Goal: Task Accomplishment & Management: Complete application form

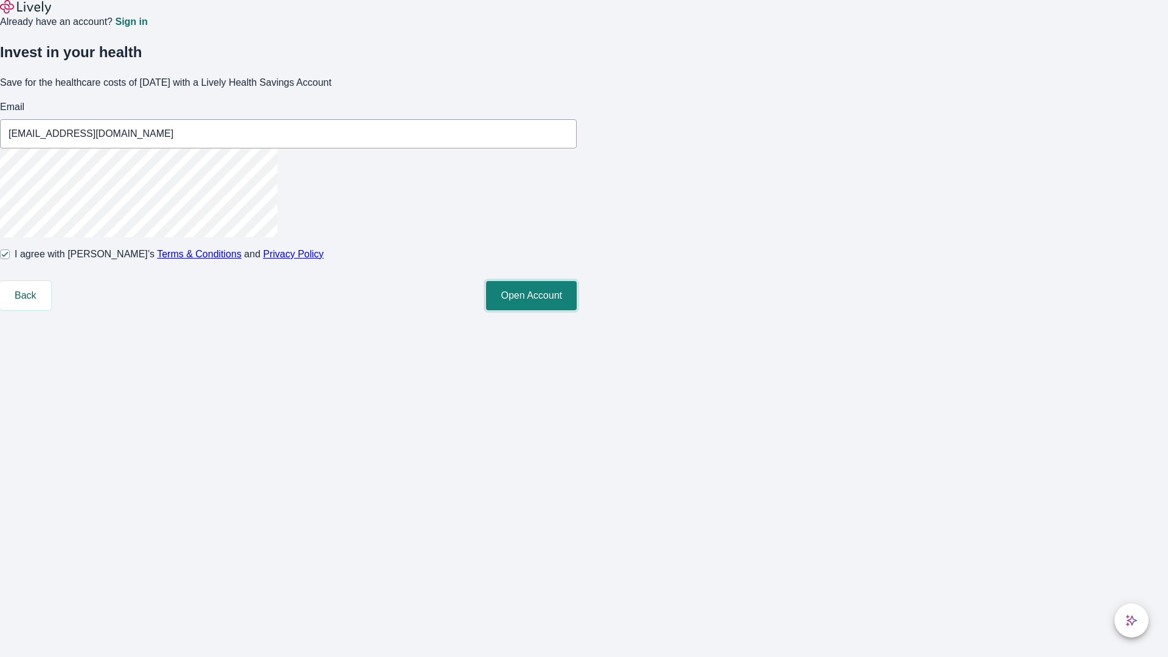
click at [576, 310] on button "Open Account" at bounding box center [531, 295] width 91 height 29
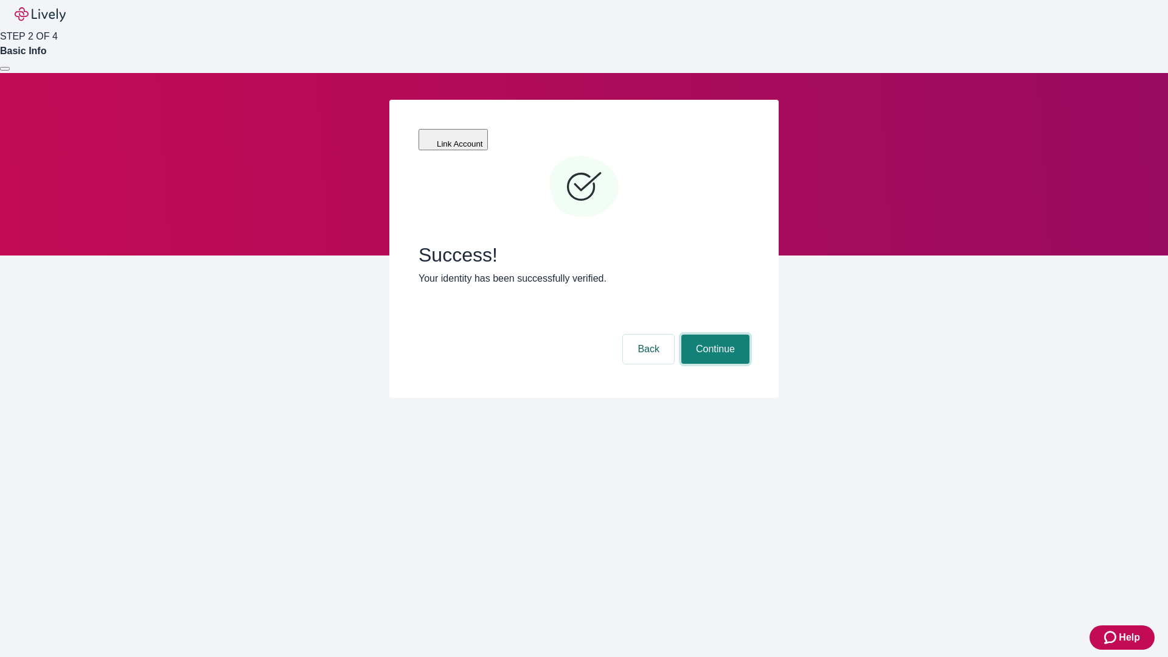
click at [713, 334] on button "Continue" at bounding box center [715, 348] width 68 height 29
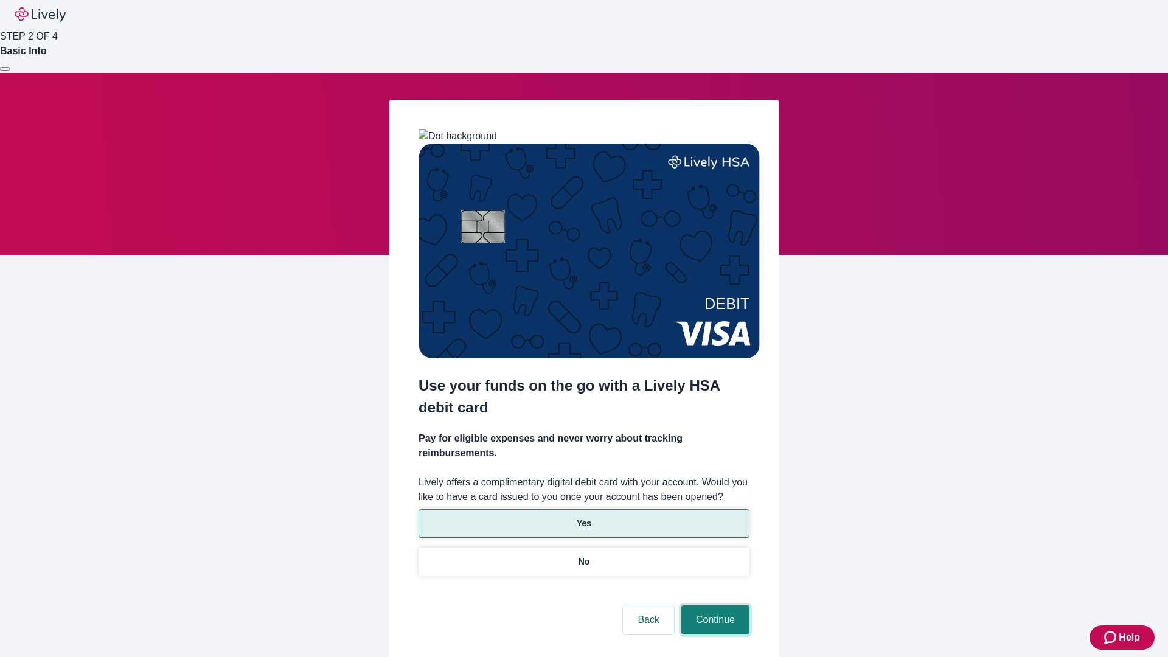
click at [713, 605] on button "Continue" at bounding box center [715, 619] width 68 height 29
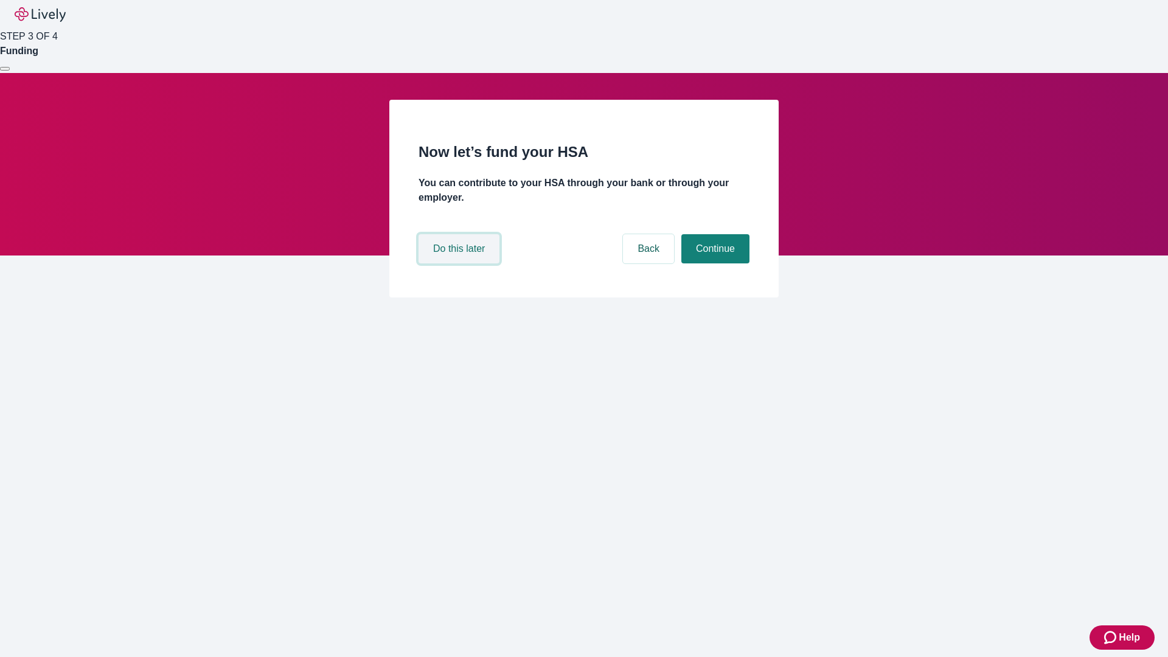
click at [460, 263] on button "Do this later" at bounding box center [458, 248] width 81 height 29
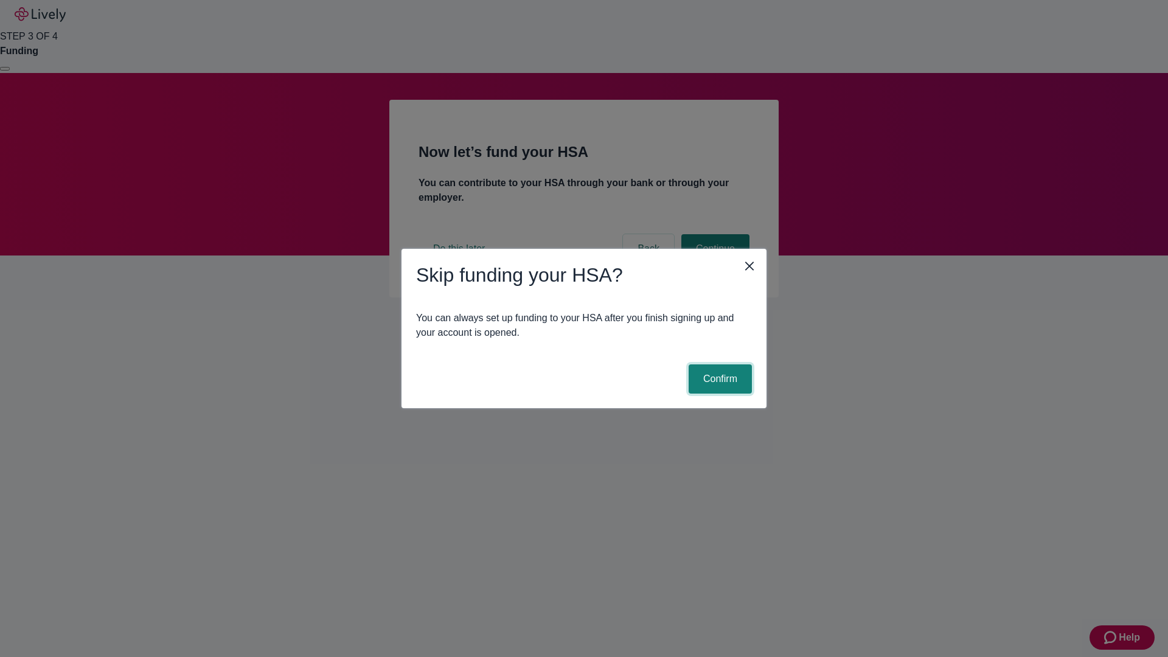
click at [718, 379] on button "Confirm" at bounding box center [719, 378] width 63 height 29
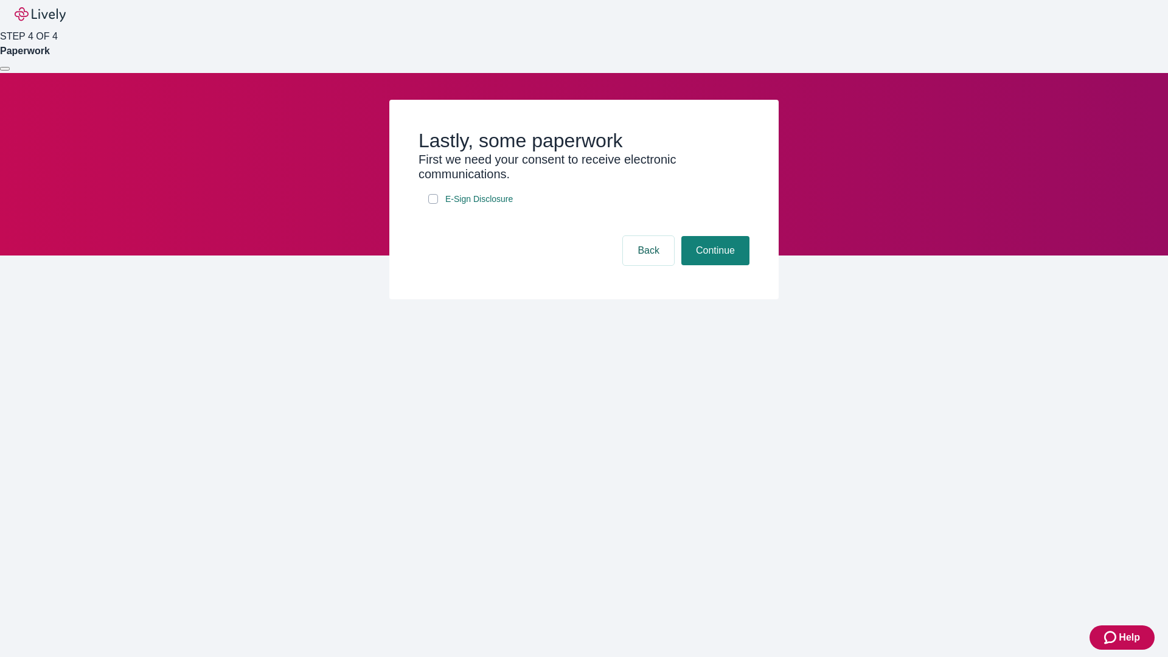
click at [433, 204] on input "E-Sign Disclosure" at bounding box center [433, 199] width 10 height 10
checkbox input "true"
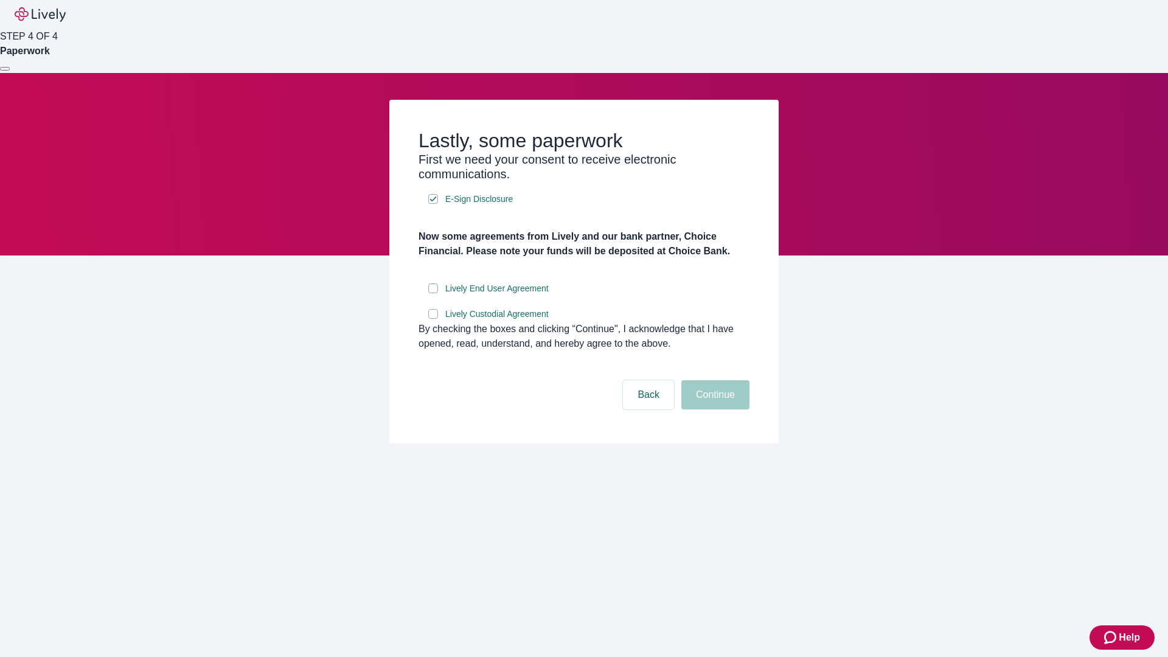
click at [433, 293] on input "Lively End User Agreement" at bounding box center [433, 288] width 10 height 10
checkbox input "true"
click at [433, 319] on input "Lively Custodial Agreement" at bounding box center [433, 314] width 10 height 10
checkbox input "true"
click at [713, 409] on button "Continue" at bounding box center [715, 394] width 68 height 29
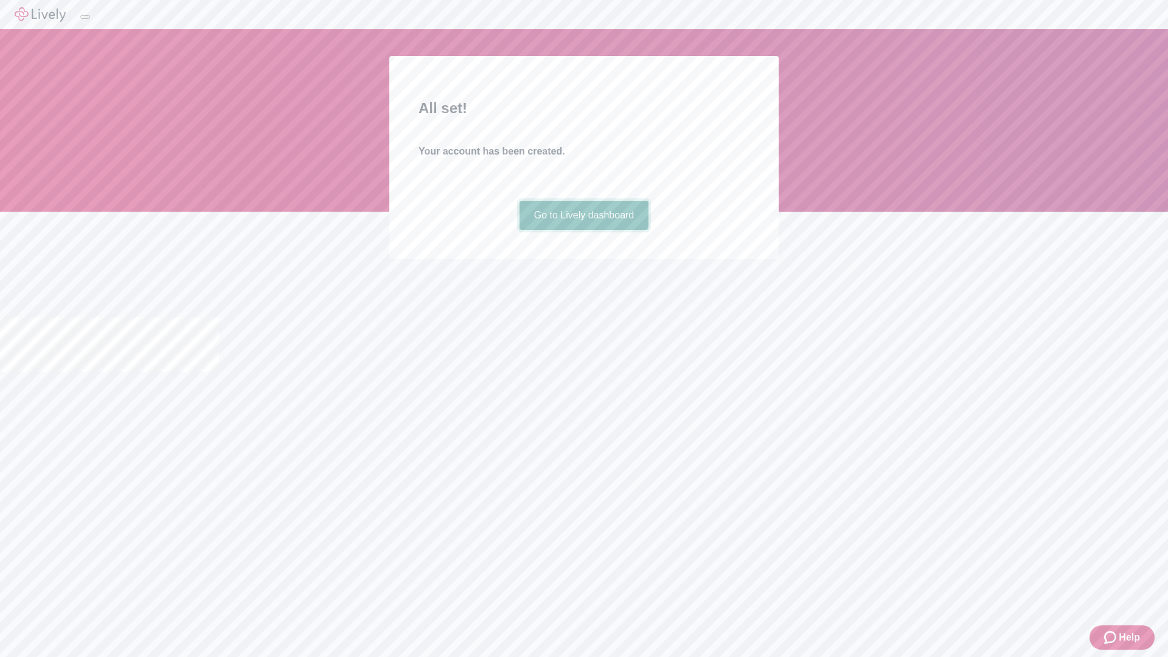
click at [583, 230] on link "Go to Lively dashboard" at bounding box center [584, 215] width 130 height 29
